Goal: Navigation & Orientation: Find specific page/section

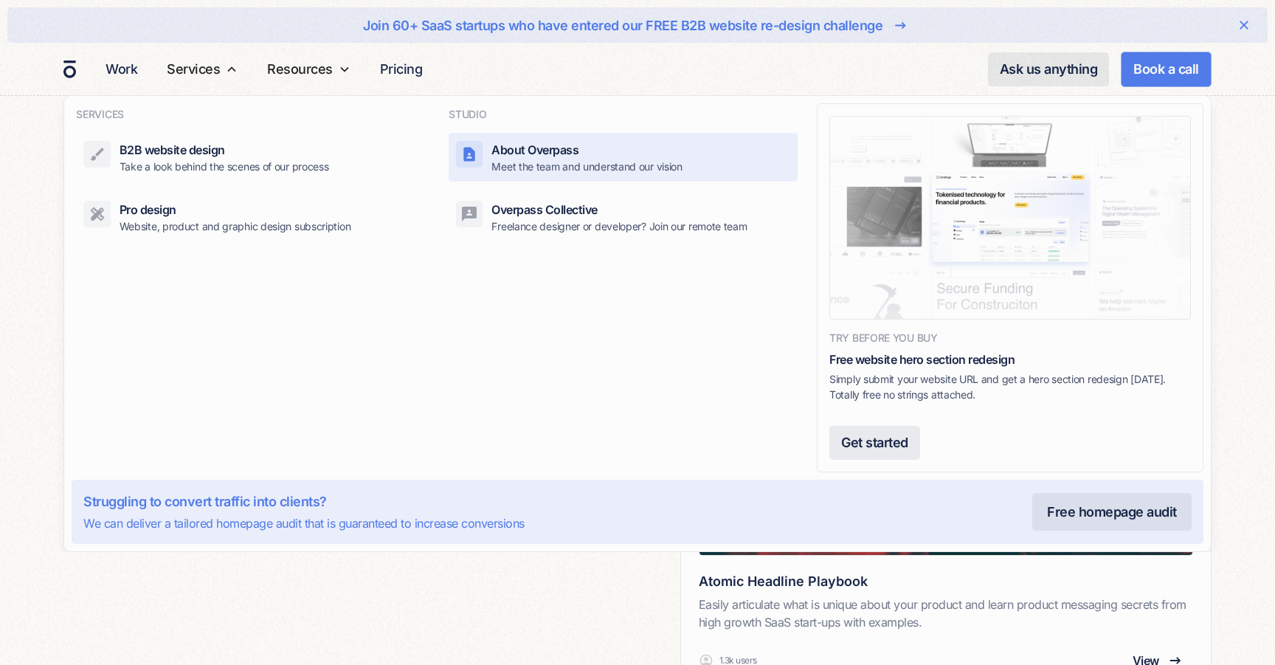
click at [515, 151] on div "About Overpass" at bounding box center [534, 150] width 87 height 18
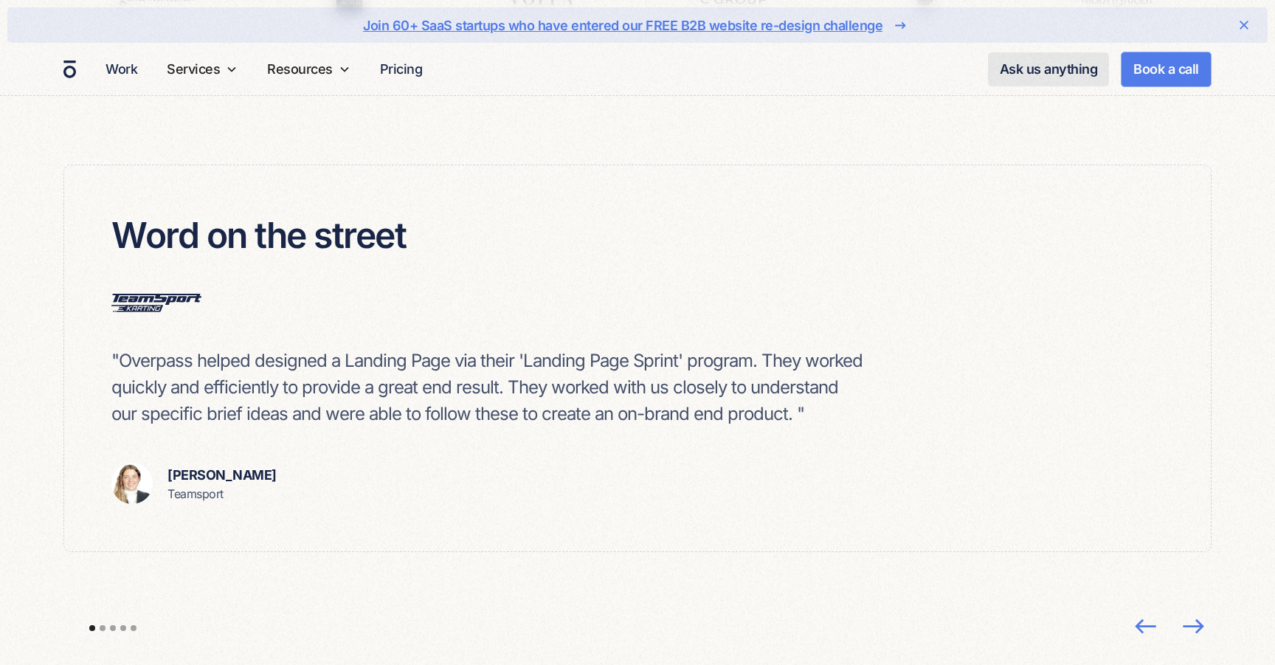
scroll to position [4184, 0]
click at [1193, 604] on img "next slide" at bounding box center [1193, 623] width 39 height 38
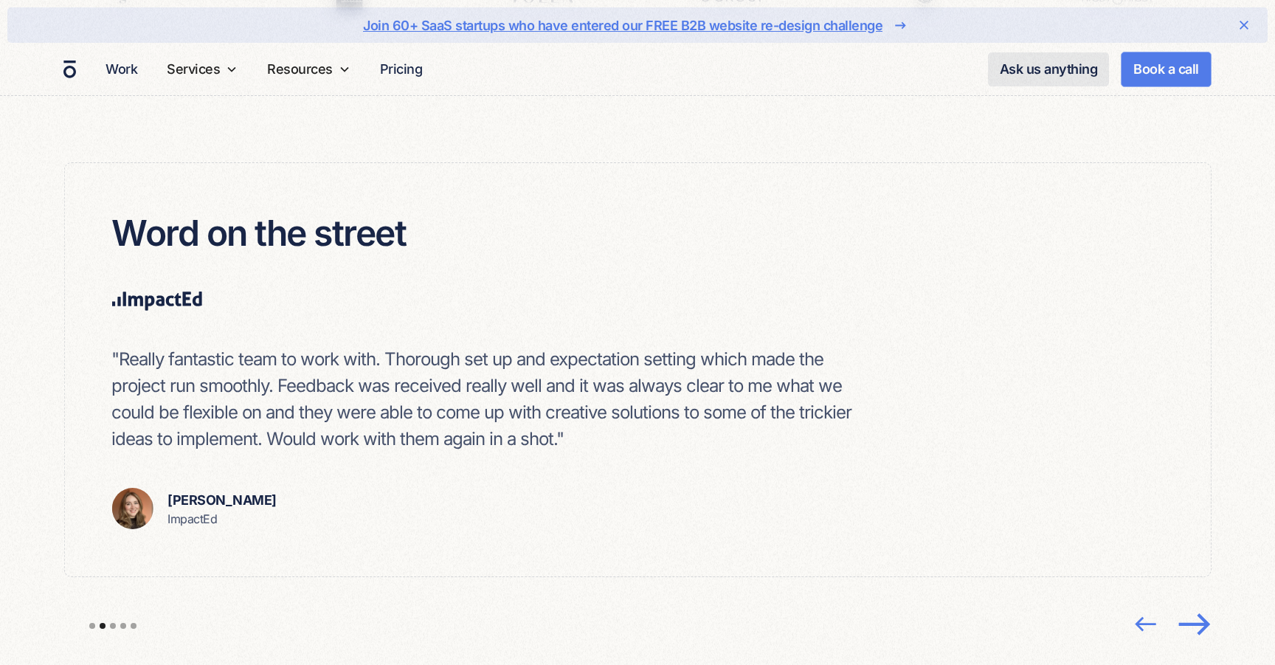
click at [1193, 604] on img "next slide" at bounding box center [1193, 623] width 39 height 38
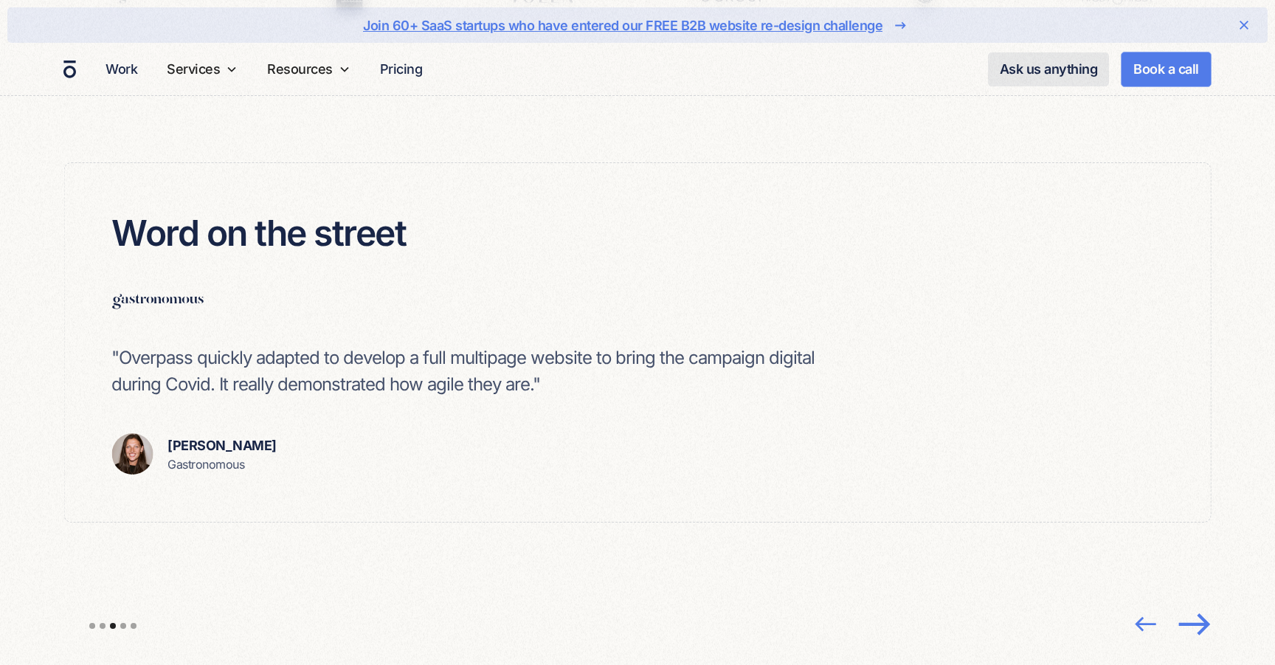
click at [1193, 604] on img "next slide" at bounding box center [1193, 623] width 39 height 38
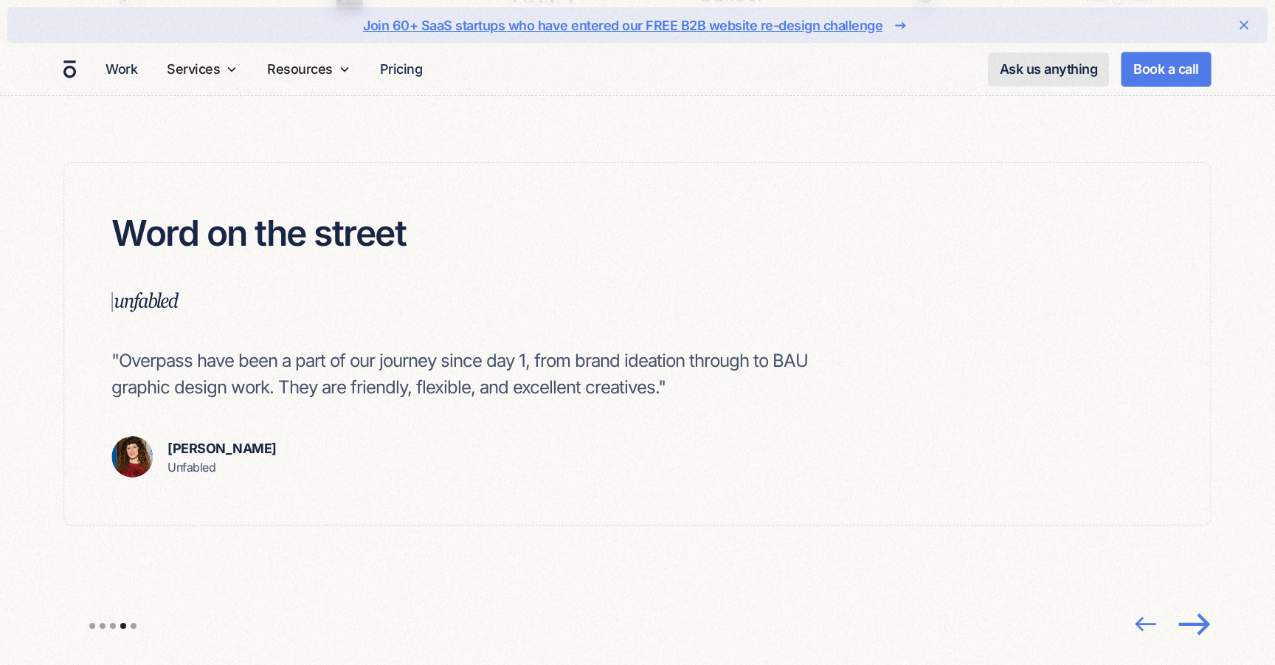
click at [1193, 604] on img "next slide" at bounding box center [1193, 623] width 39 height 38
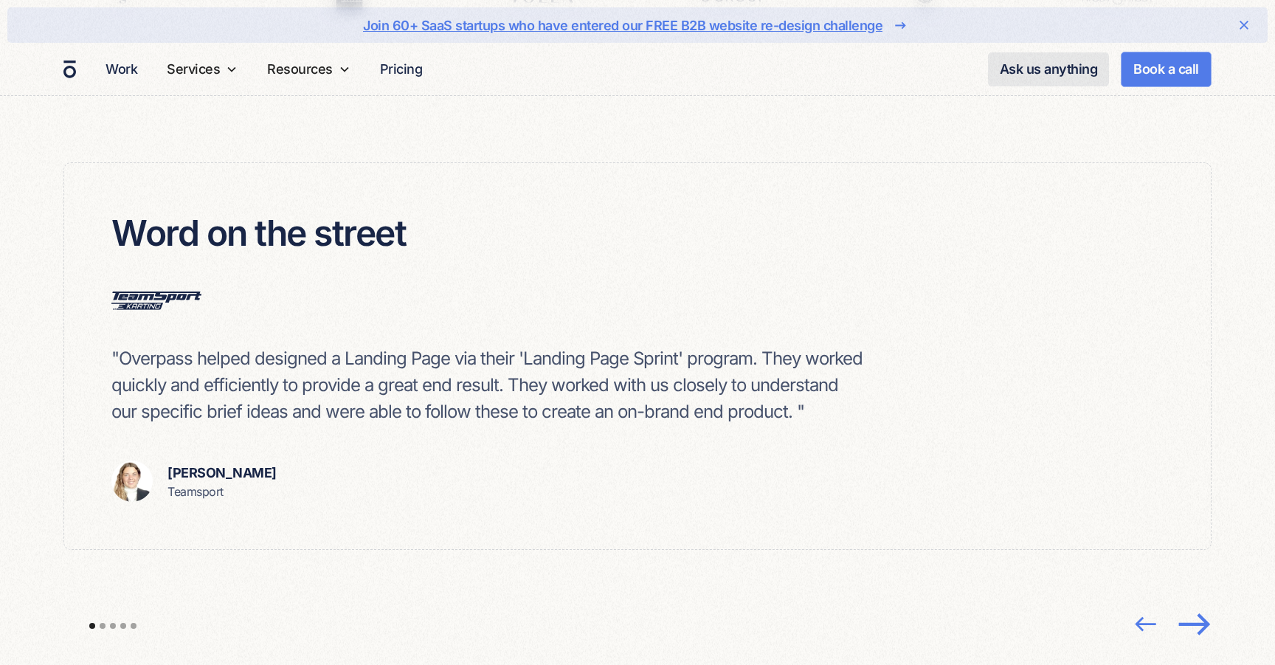
click at [1193, 604] on img "next slide" at bounding box center [1193, 623] width 39 height 38
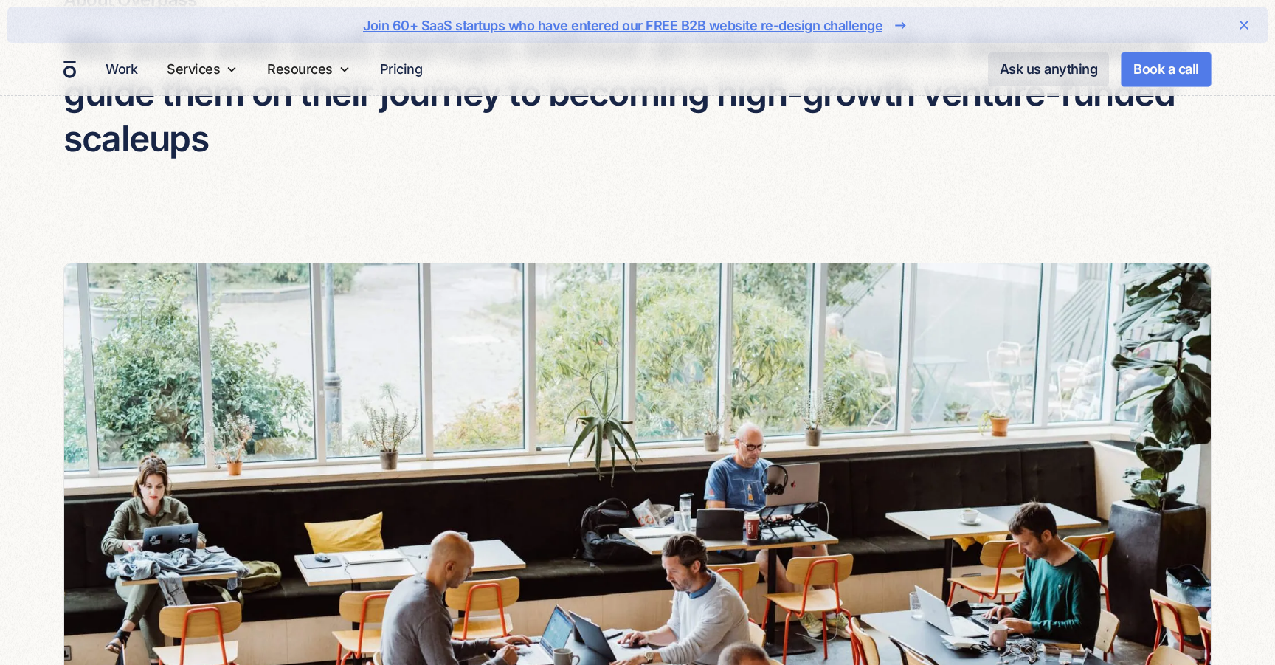
scroll to position [0, 0]
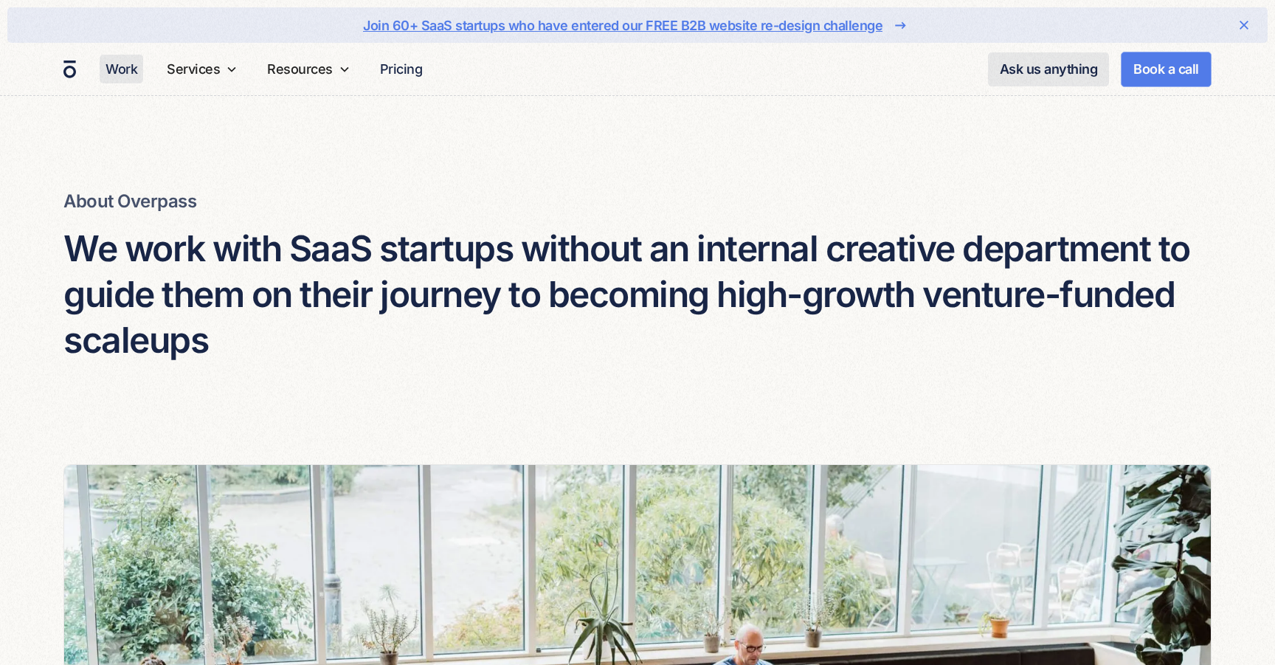
click at [119, 75] on link "Work" at bounding box center [122, 69] width 44 height 29
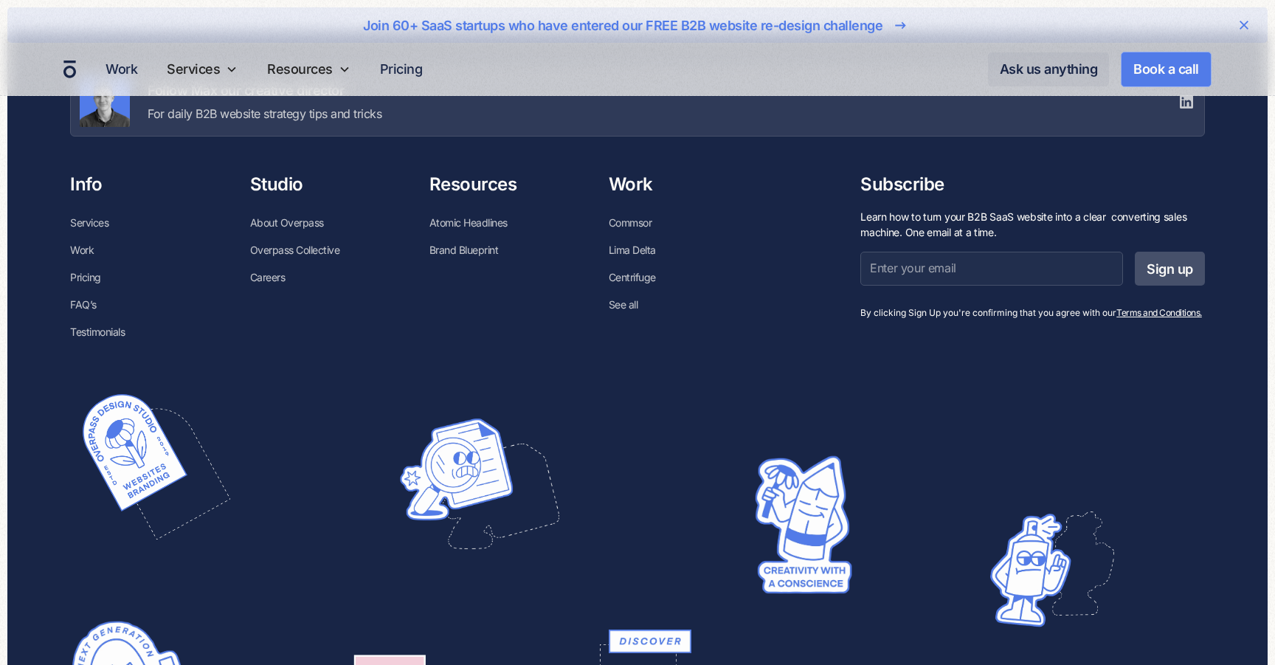
scroll to position [2751, 0]
